Goal: Transaction & Acquisition: Purchase product/service

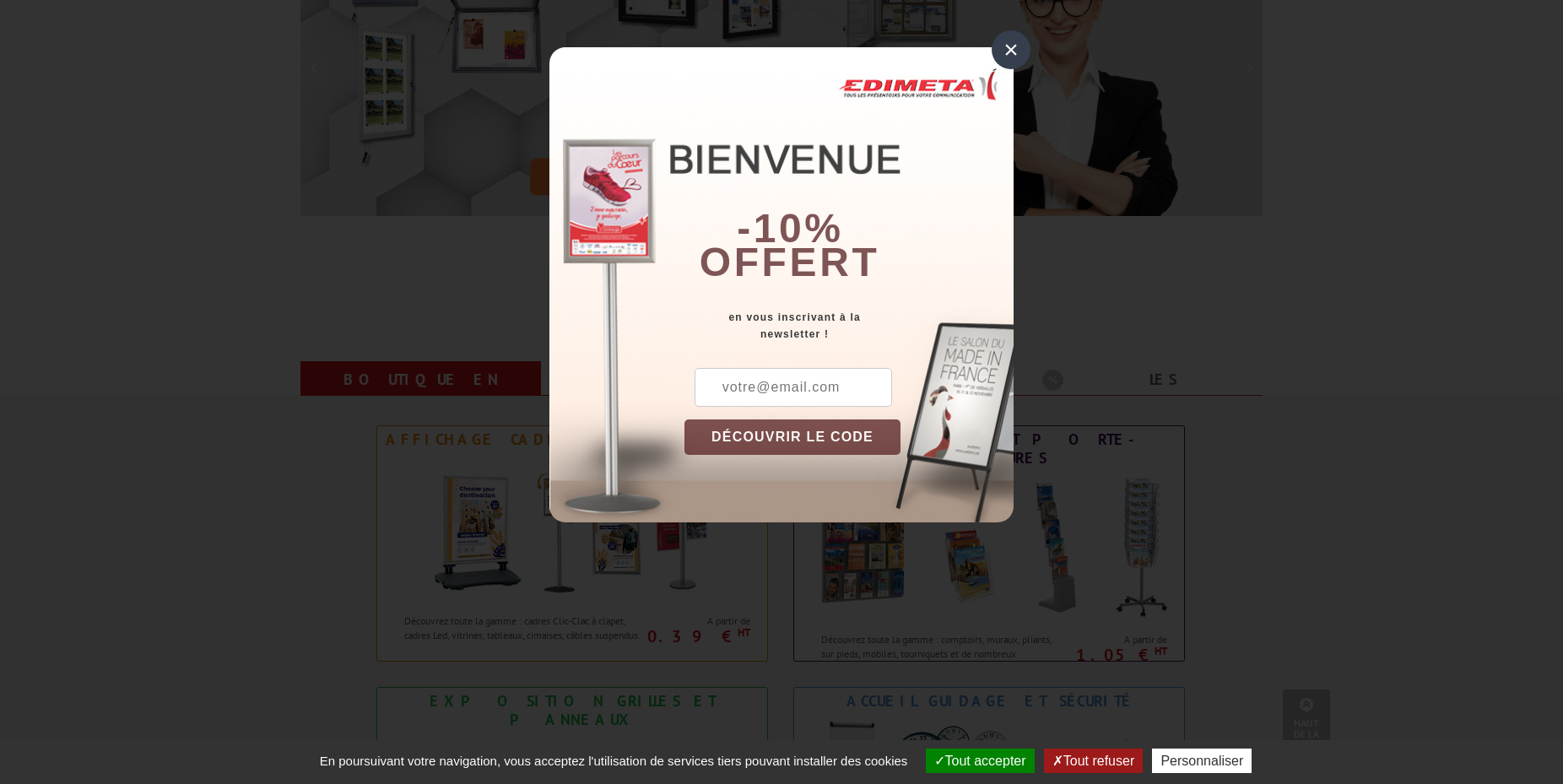
scroll to position [344, 0]
click at [1019, 50] on div "×" at bounding box center [1011, 49] width 39 height 39
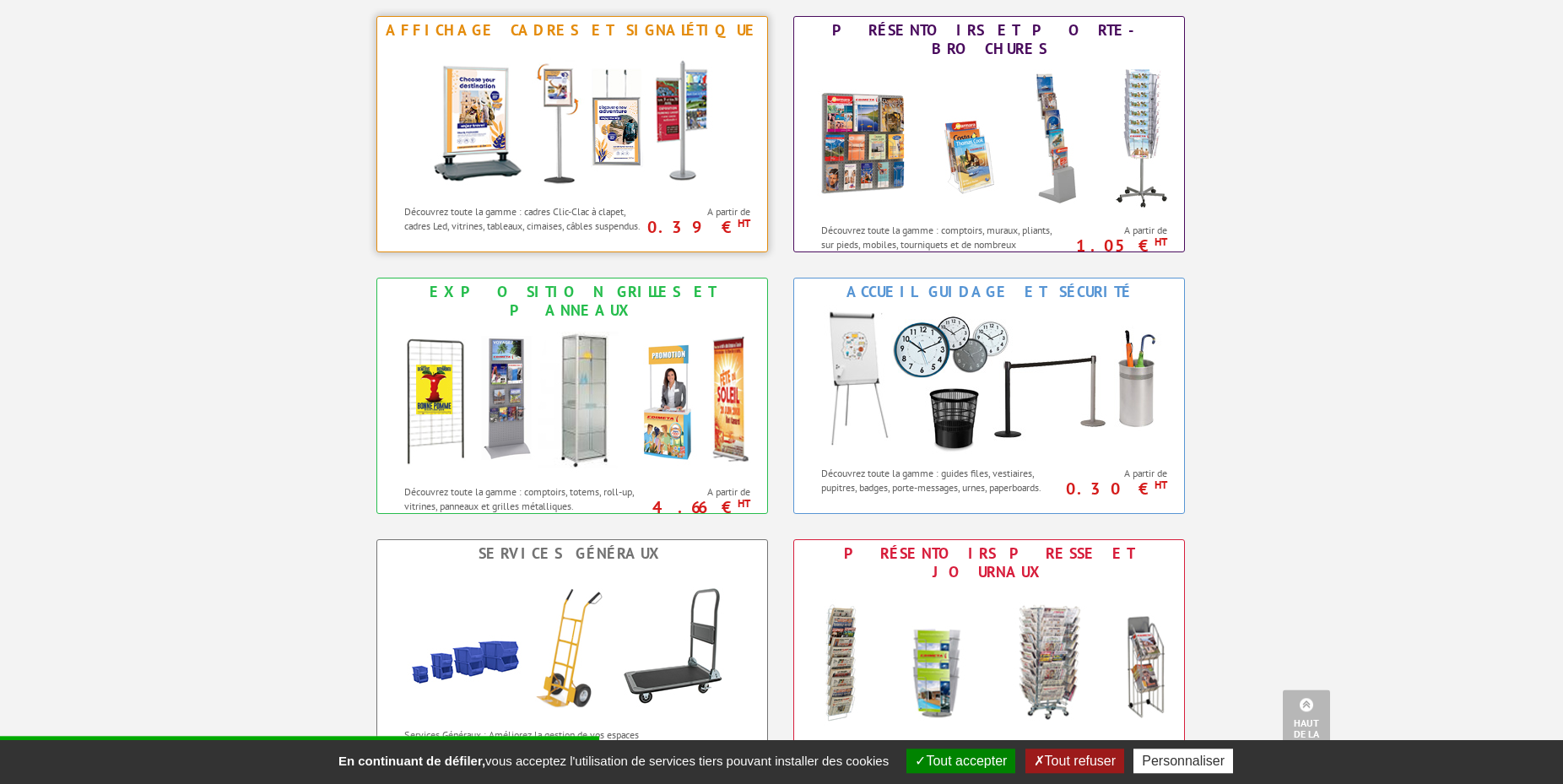
scroll to position [689, 0]
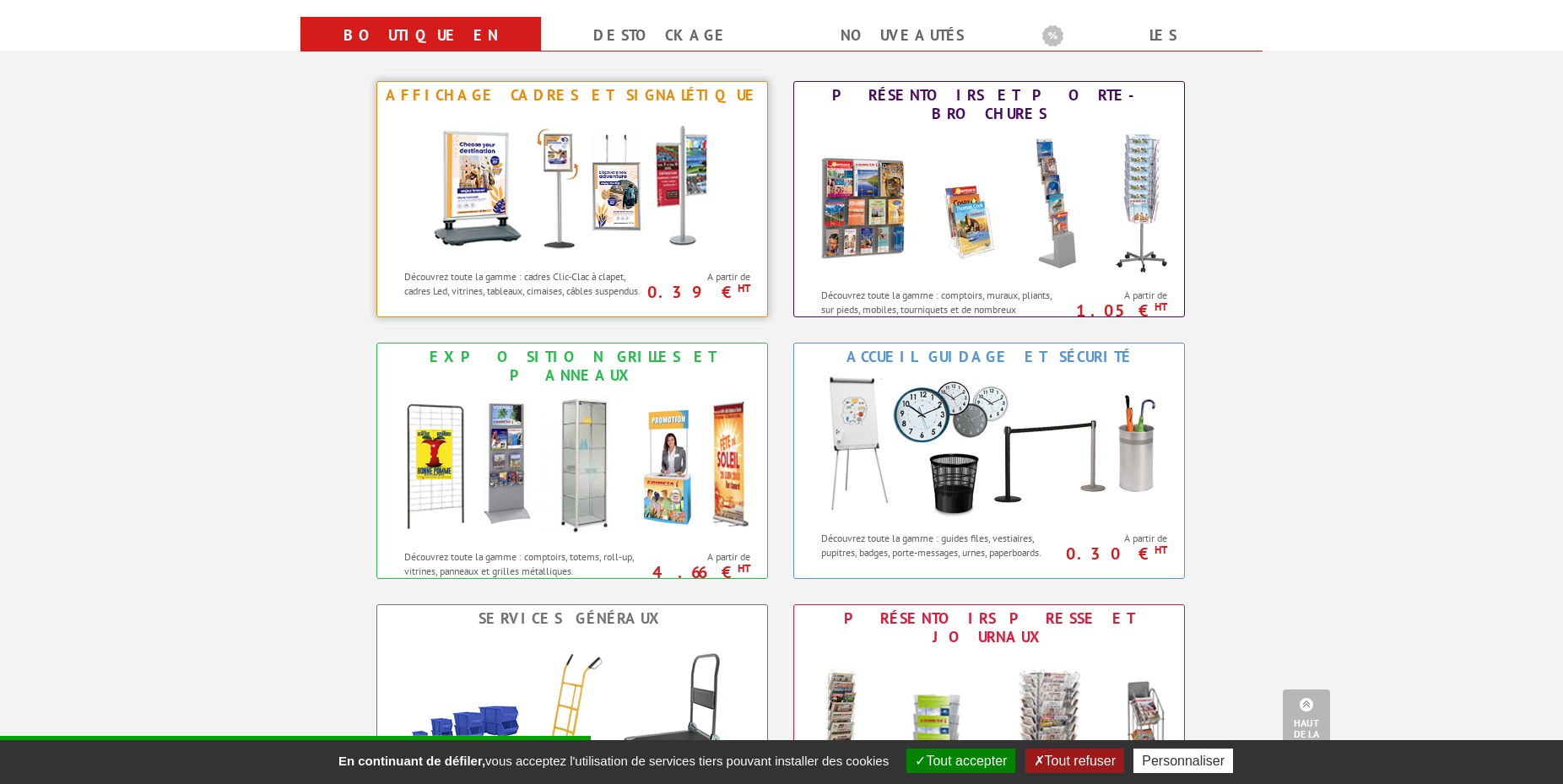
click at [592, 236] on img at bounding box center [572, 185] width 312 height 152
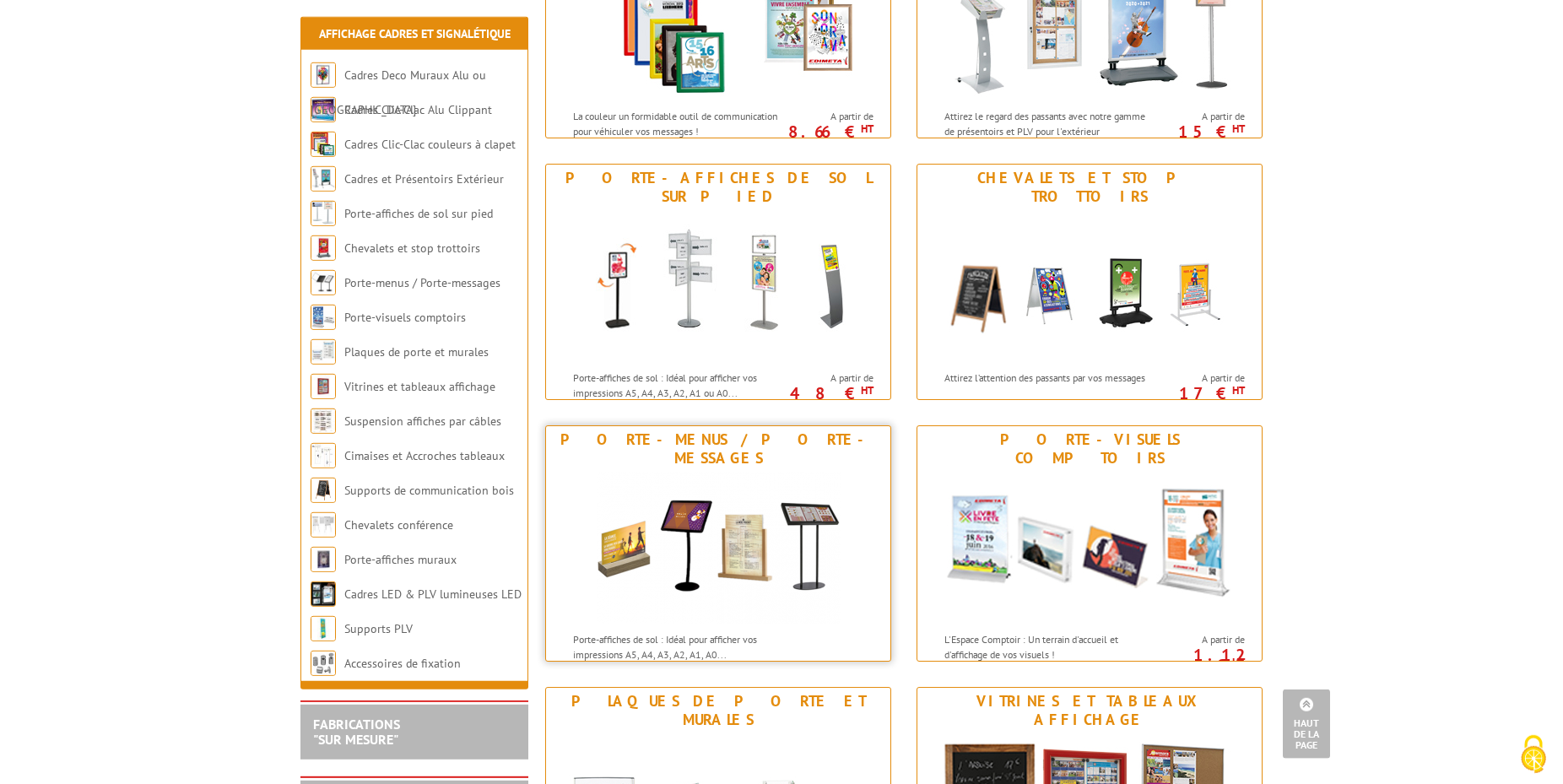
scroll to position [516, 0]
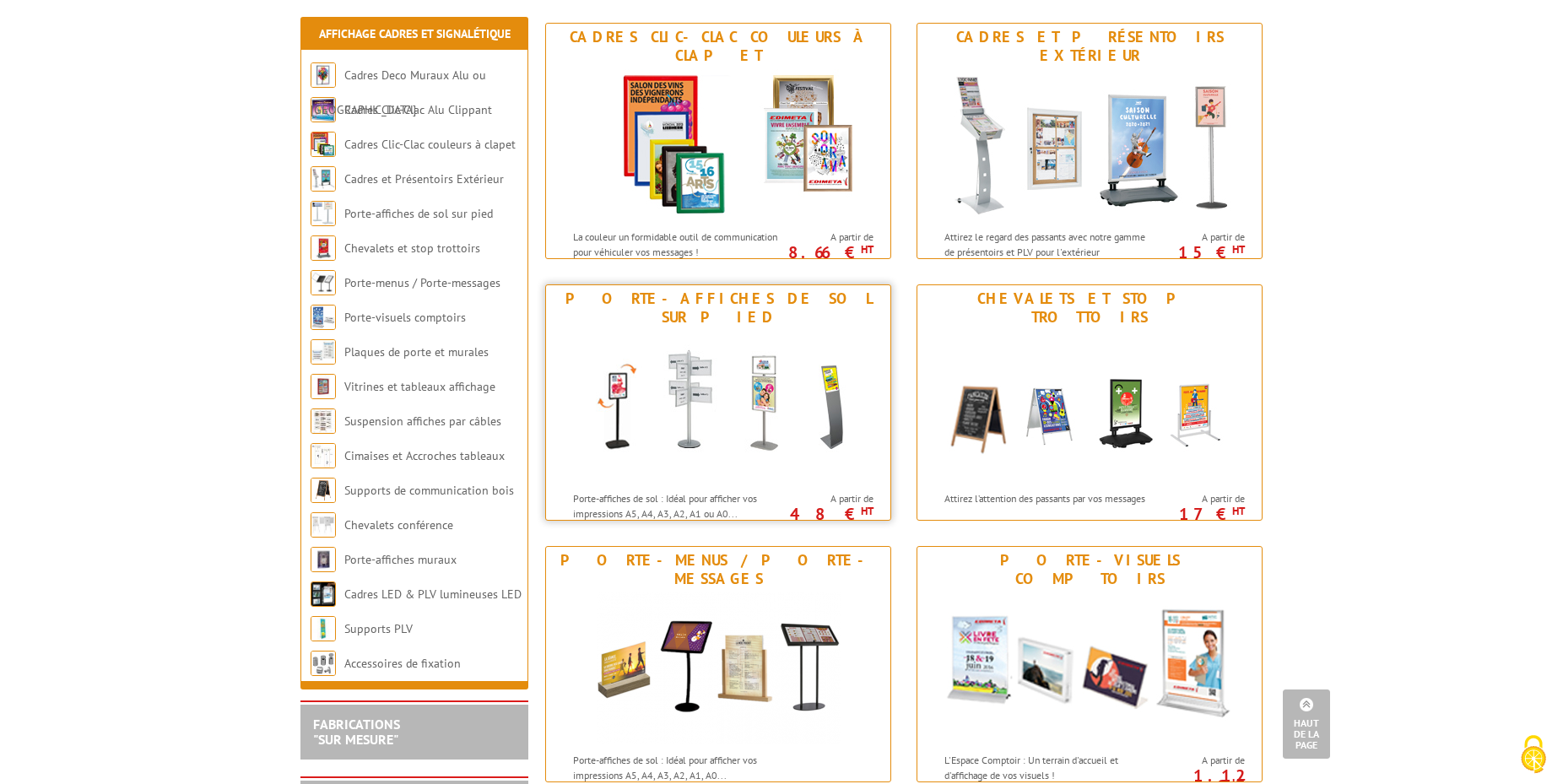
click at [724, 422] on img at bounding box center [718, 407] width 312 height 152
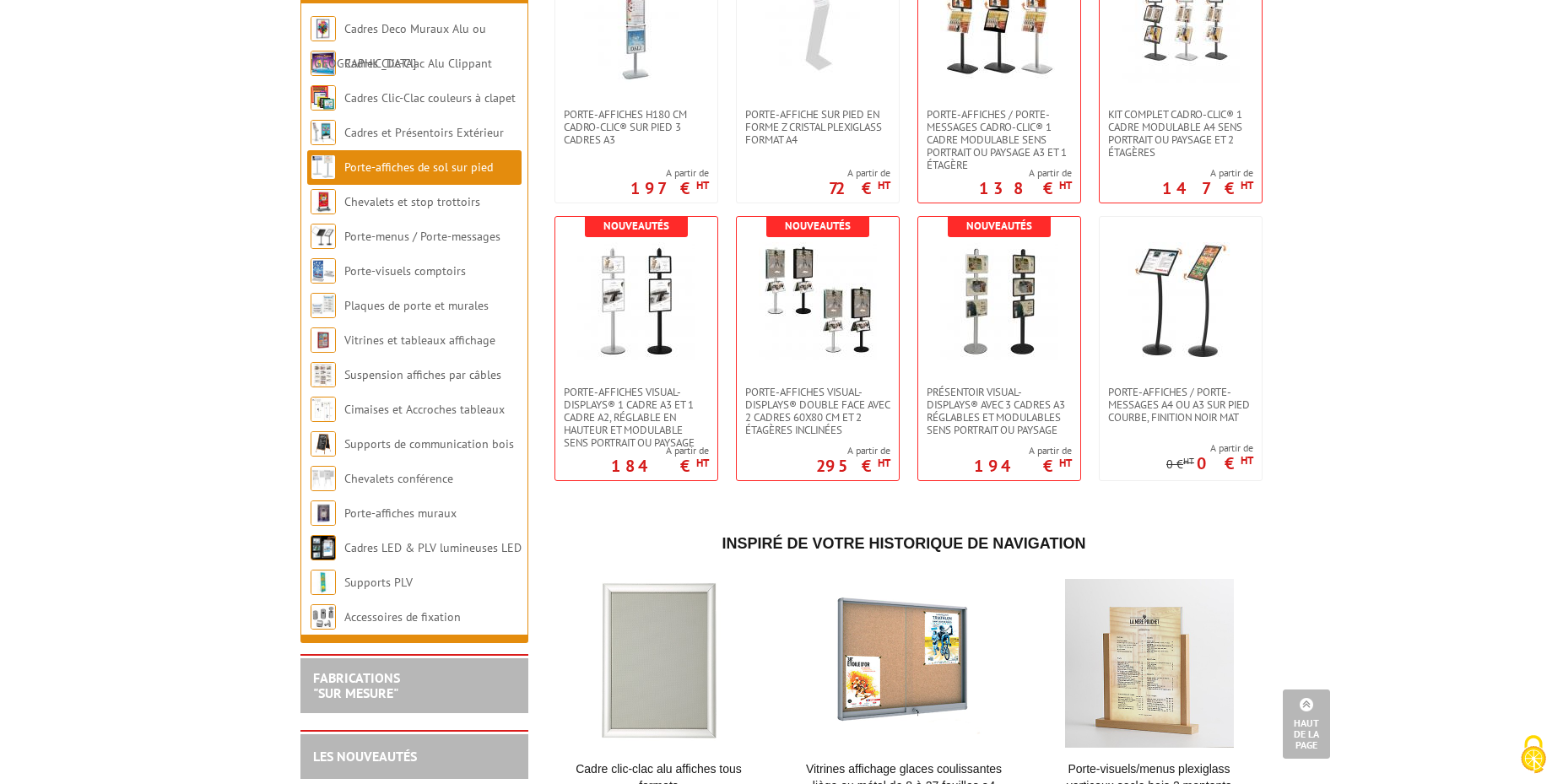
scroll to position [3185, 0]
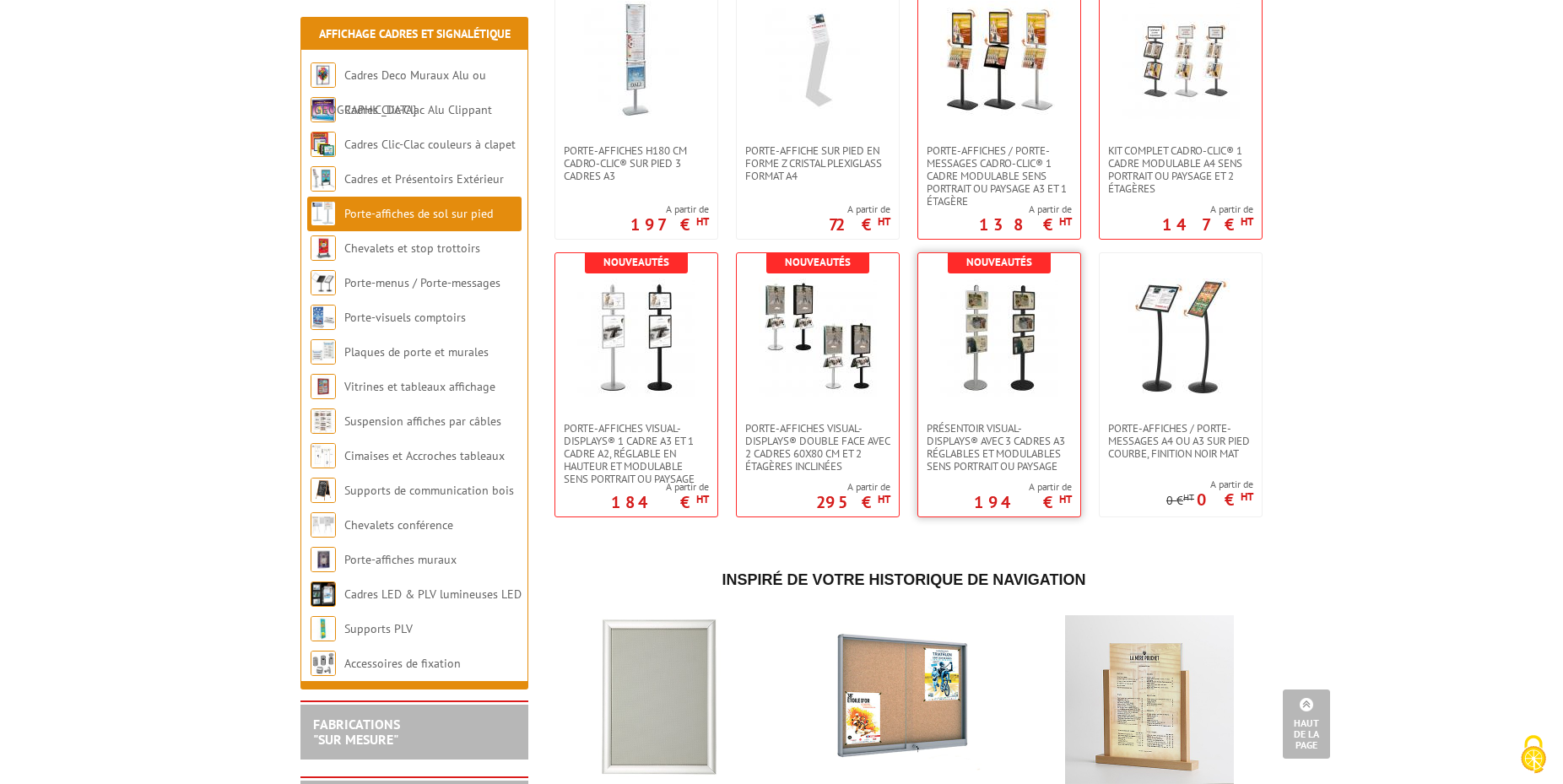
click at [1002, 370] on img at bounding box center [999, 338] width 118 height 118
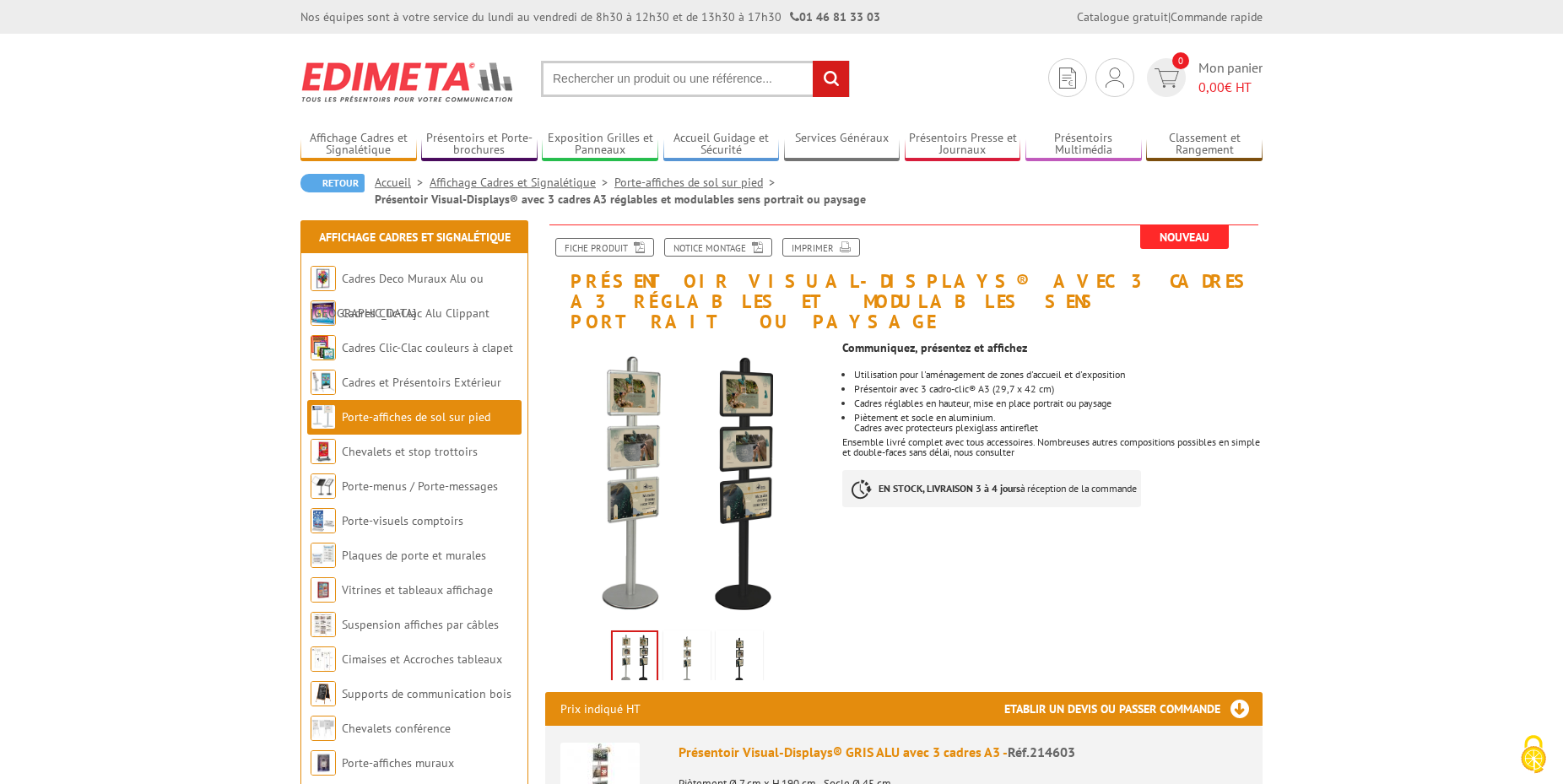
click at [681, 634] on img at bounding box center [687, 659] width 40 height 52
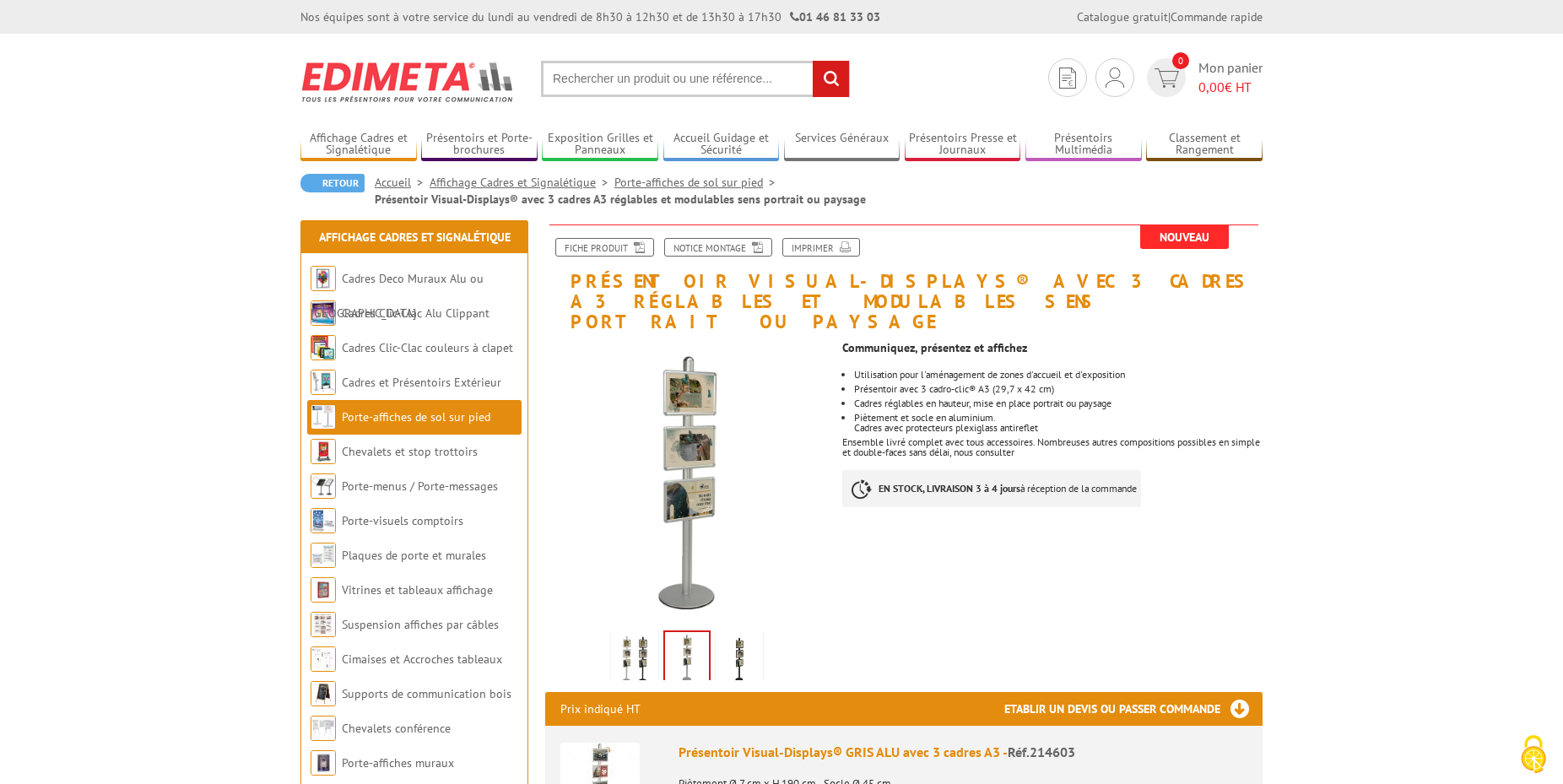
click at [734, 633] on img at bounding box center [738, 659] width 40 height 52
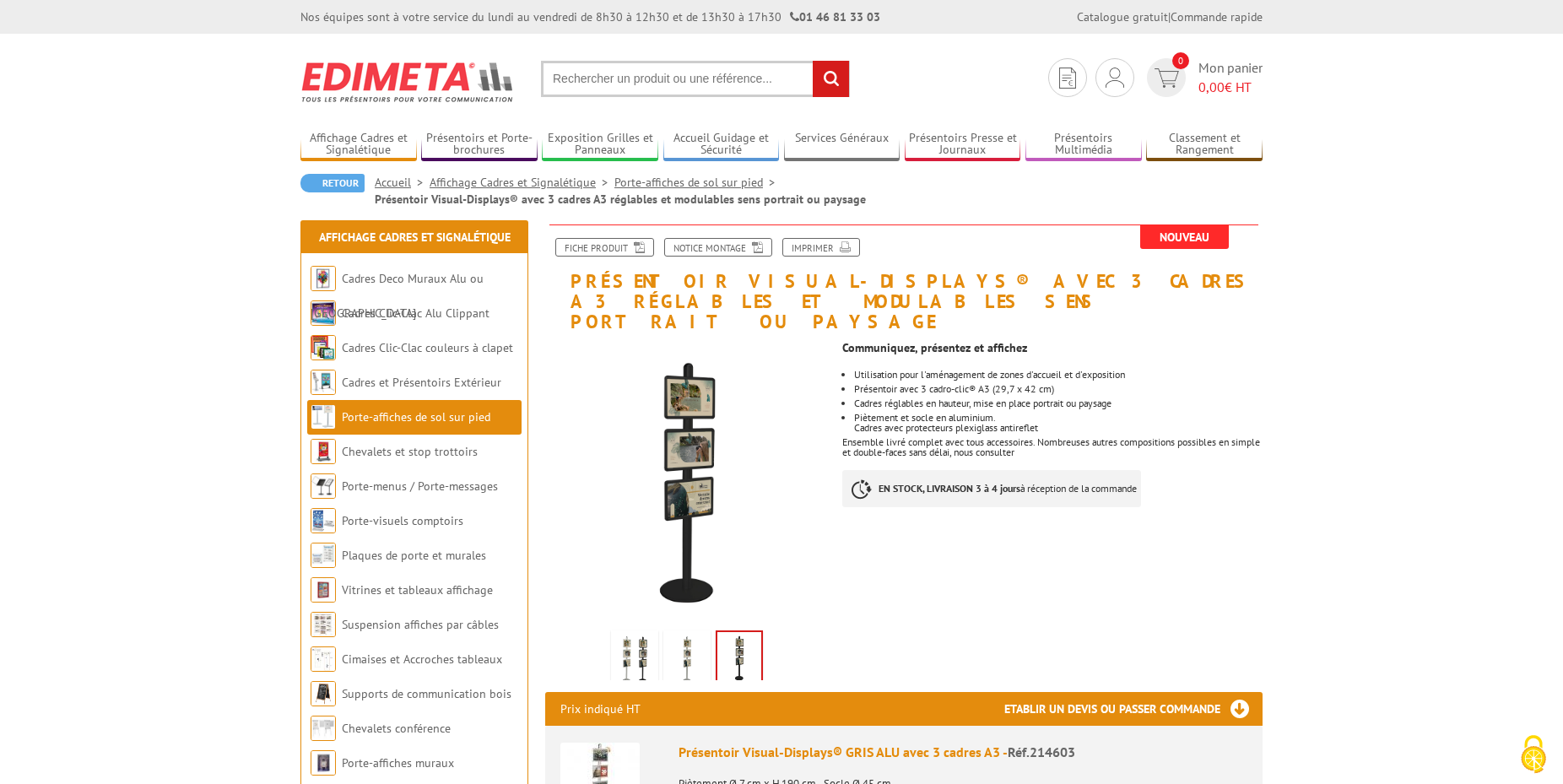
click at [655, 633] on img at bounding box center [635, 659] width 40 height 52
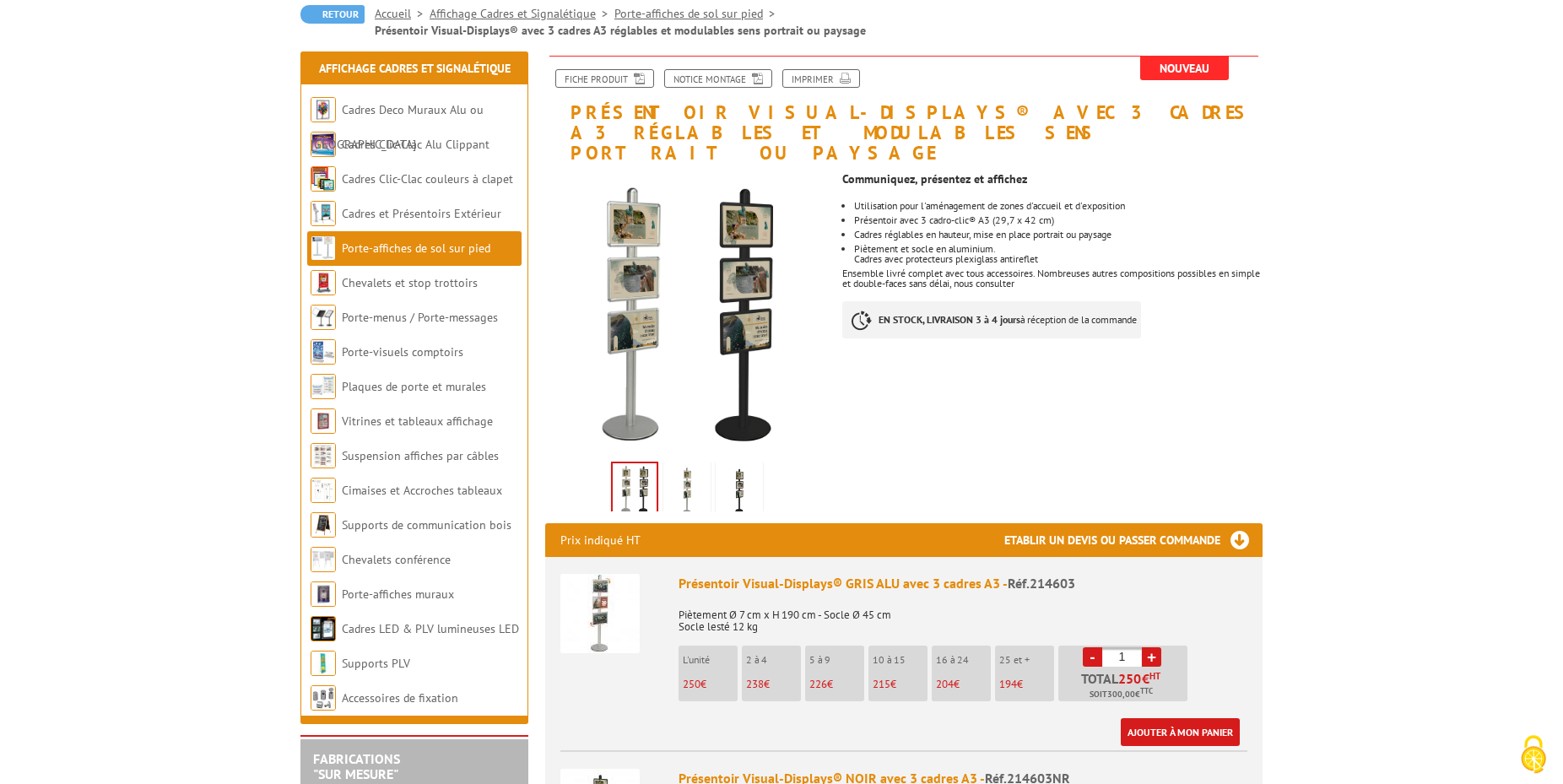
scroll to position [172, 0]
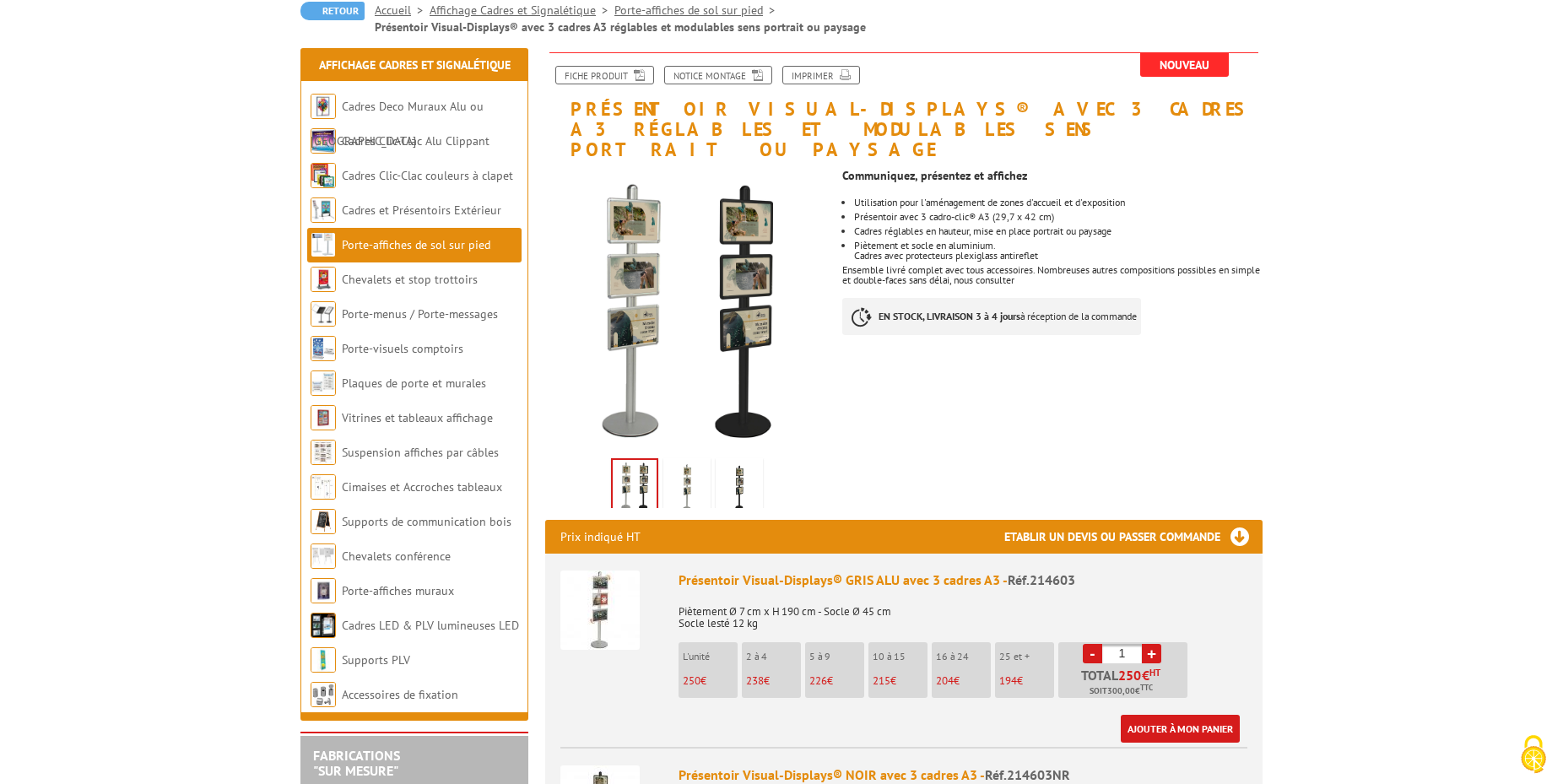
click at [623, 608] on img at bounding box center [600, 610] width 80 height 80
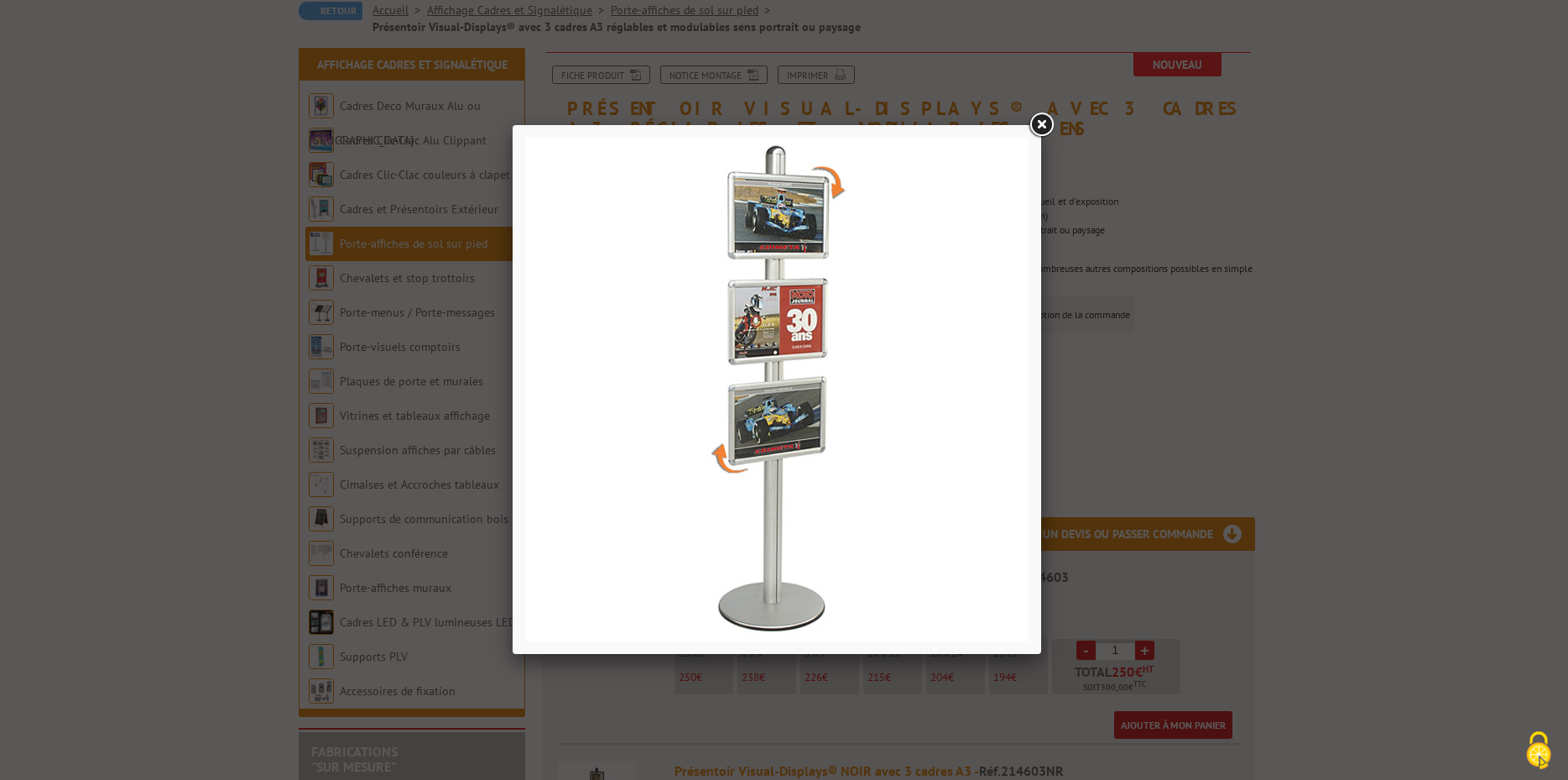
click at [1036, 124] on link at bounding box center [1041, 125] width 30 height 30
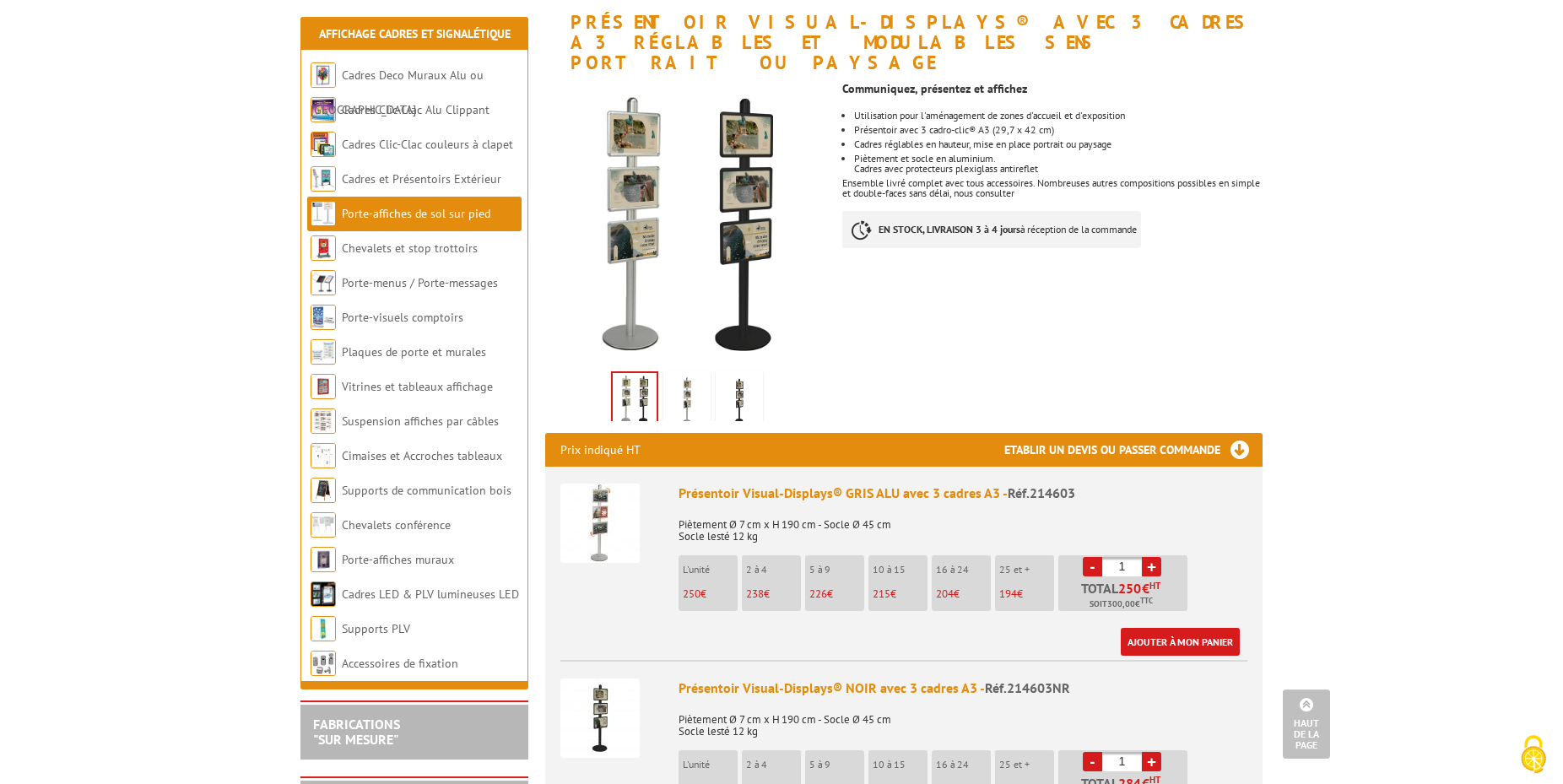
scroll to position [258, 0]
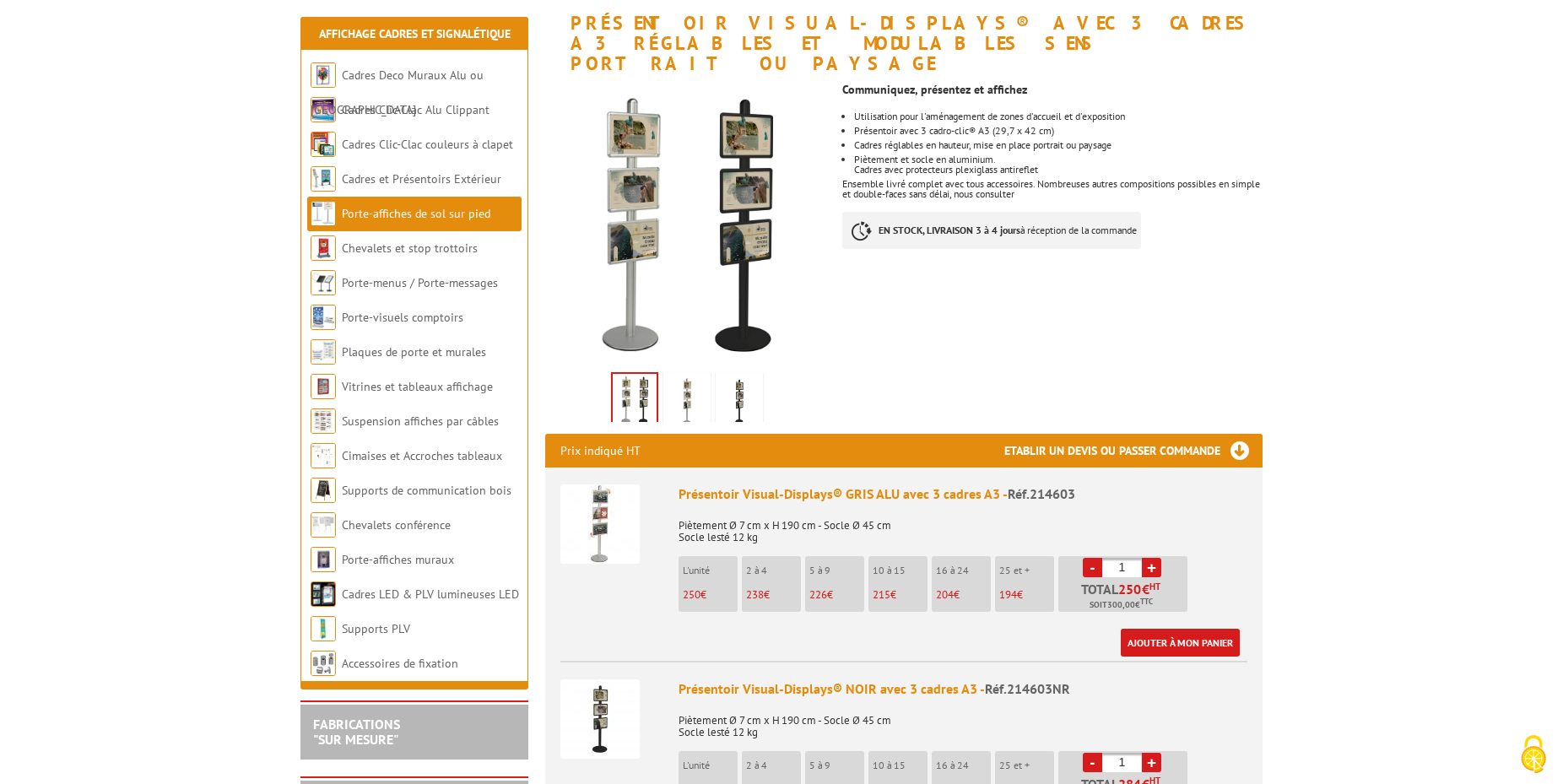
click at [1156, 558] on link "+" at bounding box center [1152, 568] width 20 height 20
type input "2"
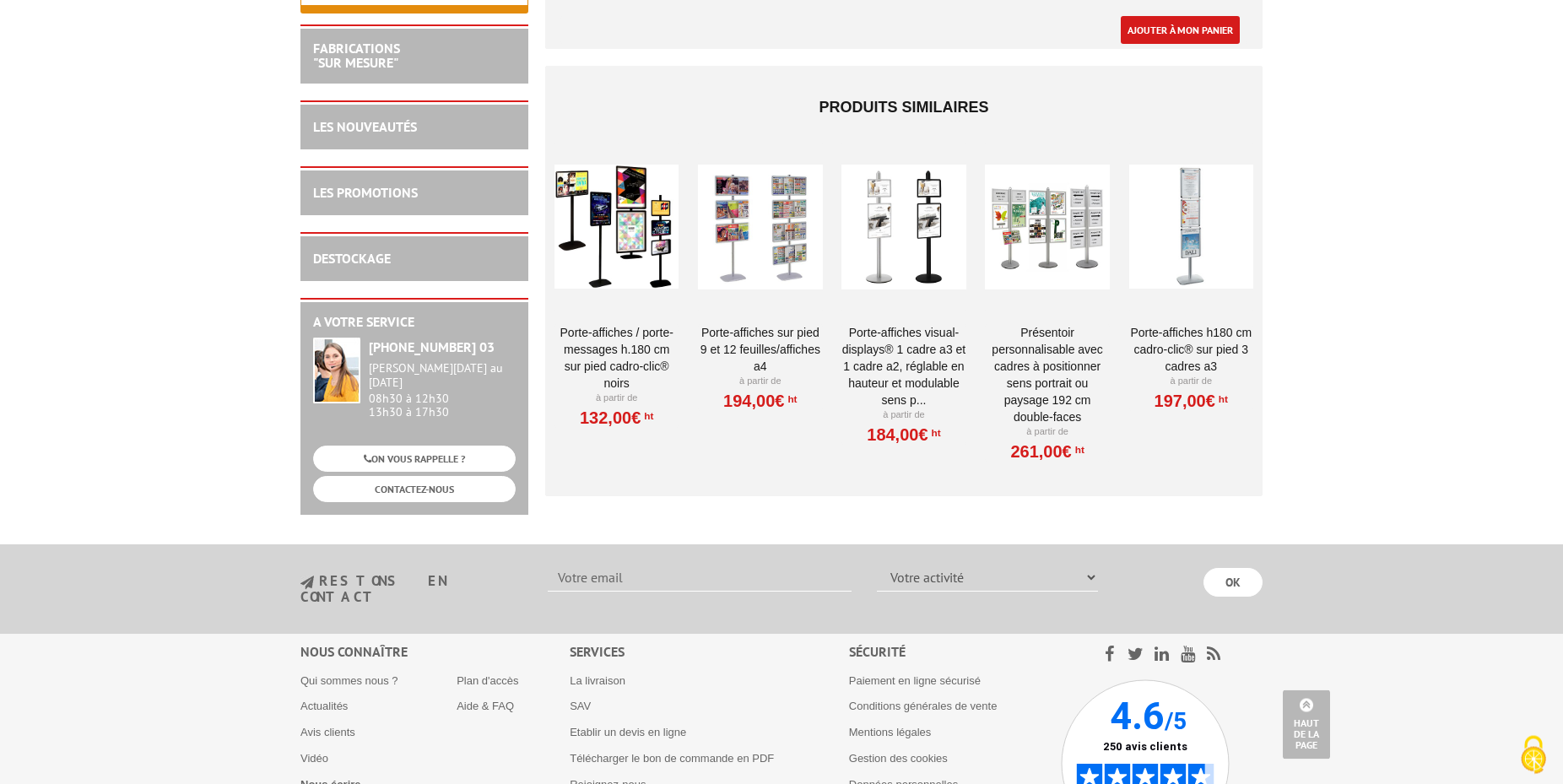
scroll to position [2324, 0]
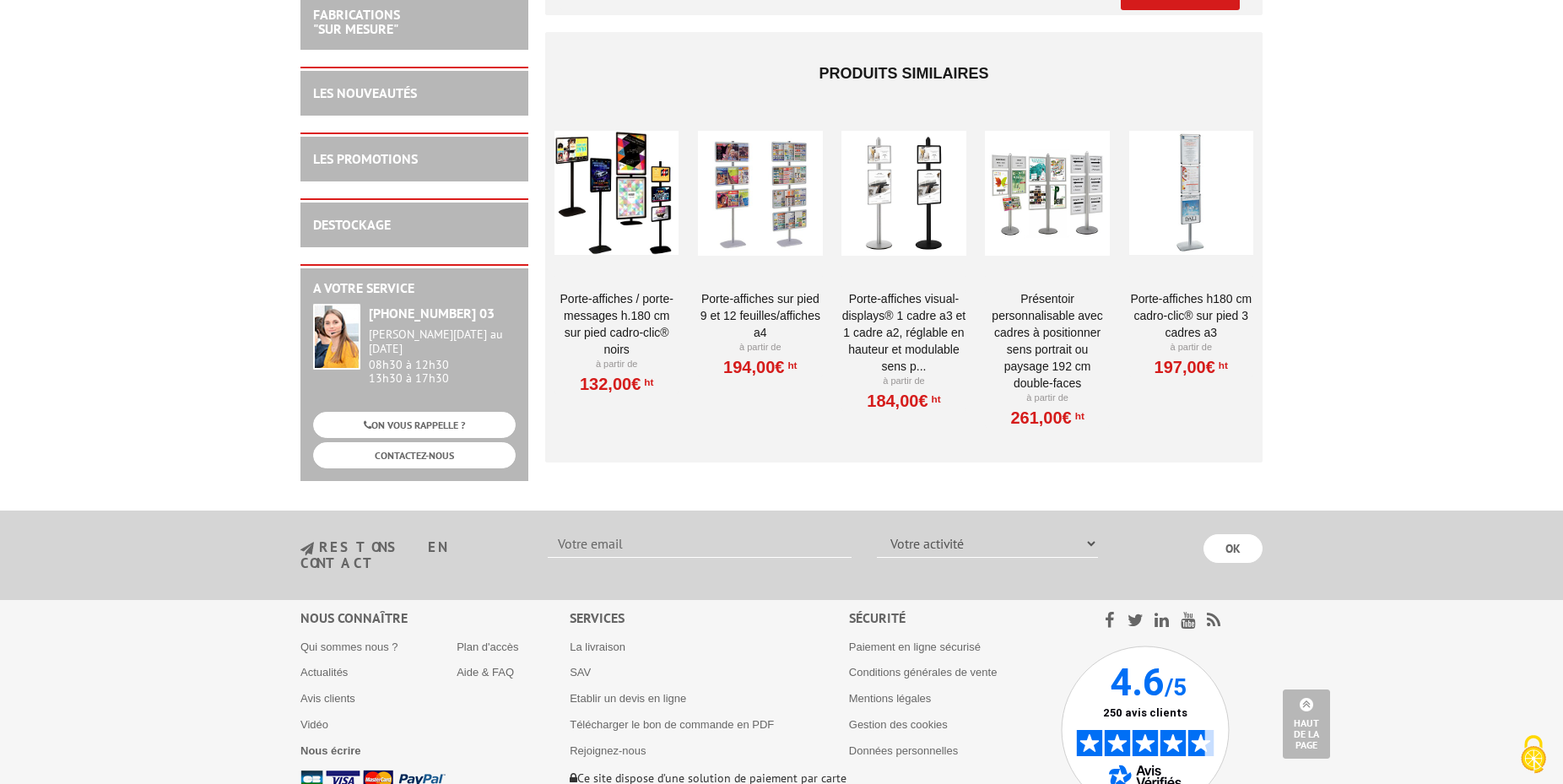
click at [877, 530] on select "Votre activité Administrations et collectivités Magasins et commerces Entrepris…" at bounding box center [989, 544] width 222 height 29
select select "876"
click option "Administrations et collectivités" at bounding box center [0, 0] width 0 height 0
click at [657, 530] on input "text" at bounding box center [699, 544] width 304 height 29
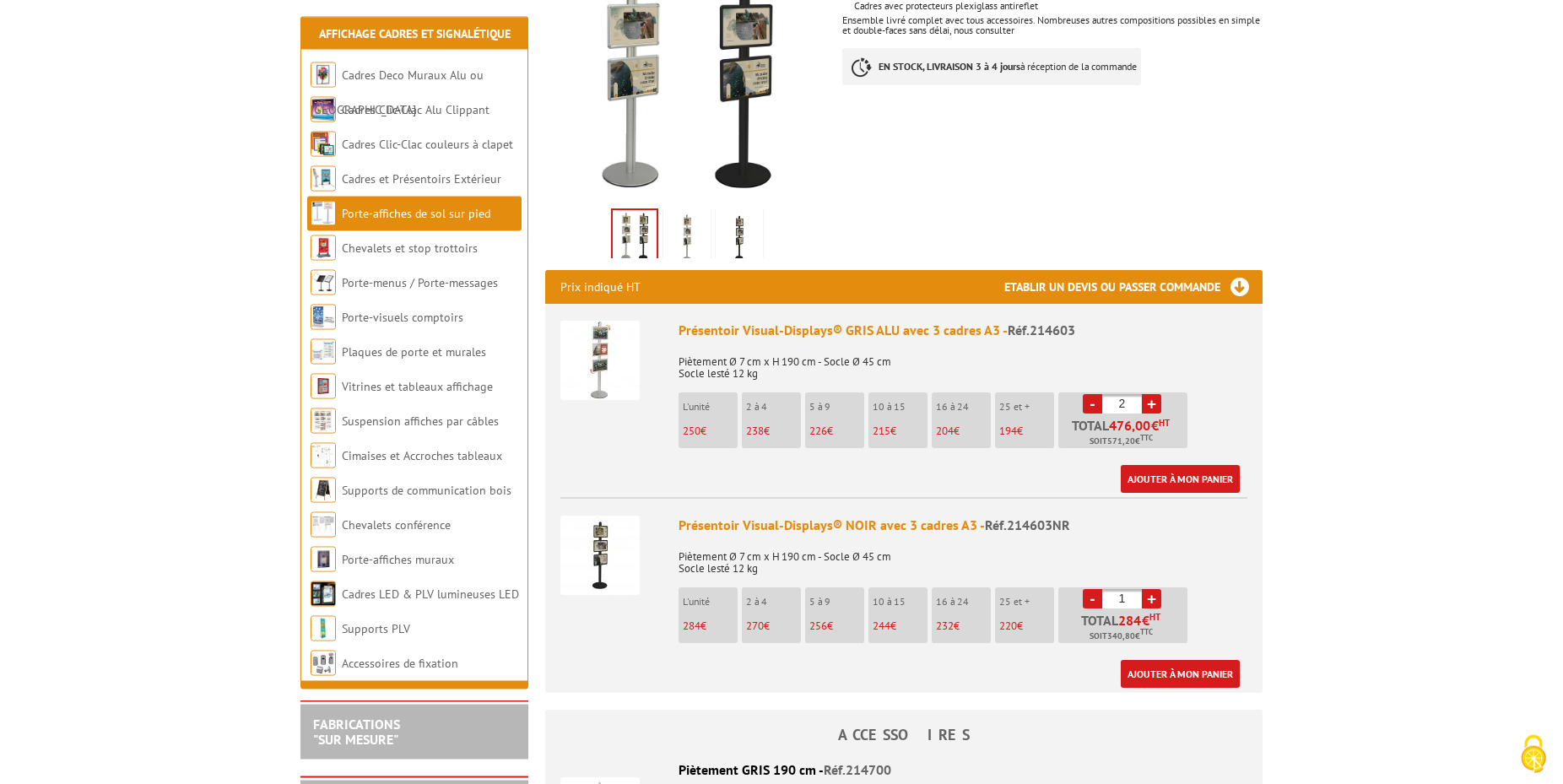
scroll to position [430, 0]
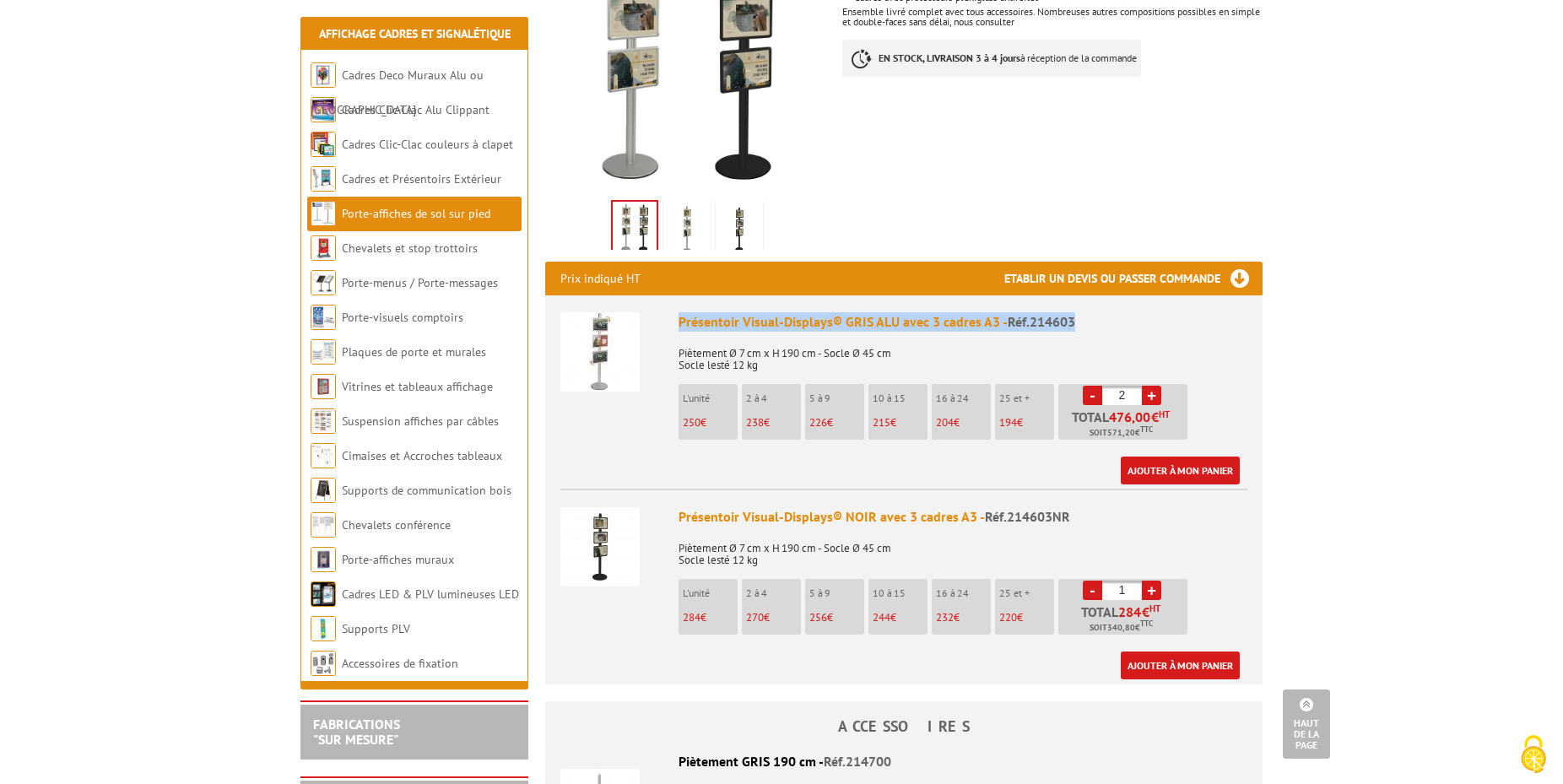
drag, startPoint x: 1084, startPoint y: 299, endPoint x: 674, endPoint y: 304, distance: 410.0
click at [678, 312] on div "Présentoir Visual-Displays® GRIS ALU avec 3 cadres A3 - Réf.214603 Piètement Ø …" at bounding box center [963, 398] width 569 height 172
copy div "Présentoir Visual-Displays® GRIS ALU avec 3 cadres A3 - Réf.214603"
